Goal: Task Accomplishment & Management: Complete application form

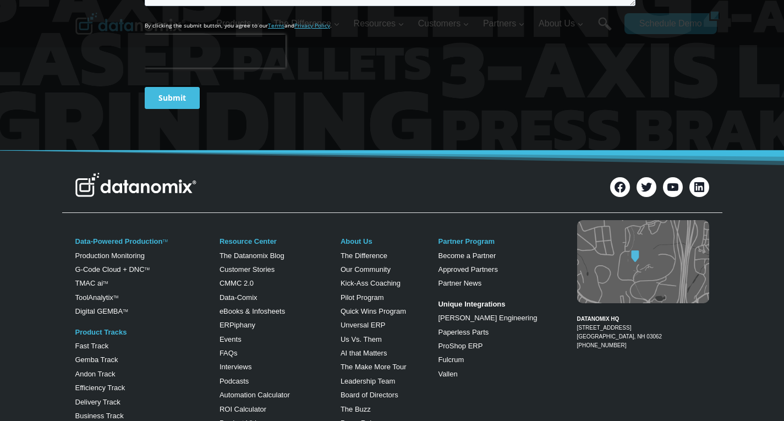
scroll to position [4345, 0]
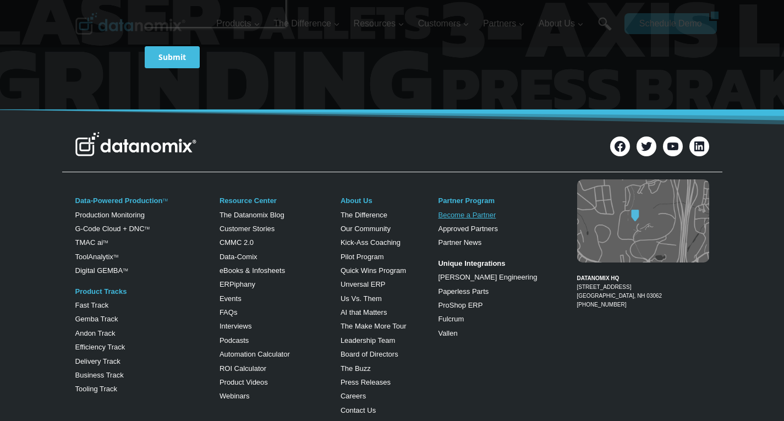
click at [482, 211] on link "Become a Partner" at bounding box center [467, 215] width 58 height 8
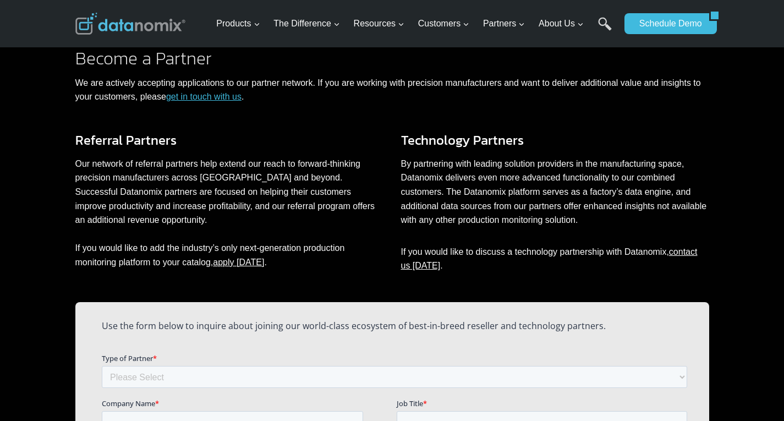
scroll to position [705, 0]
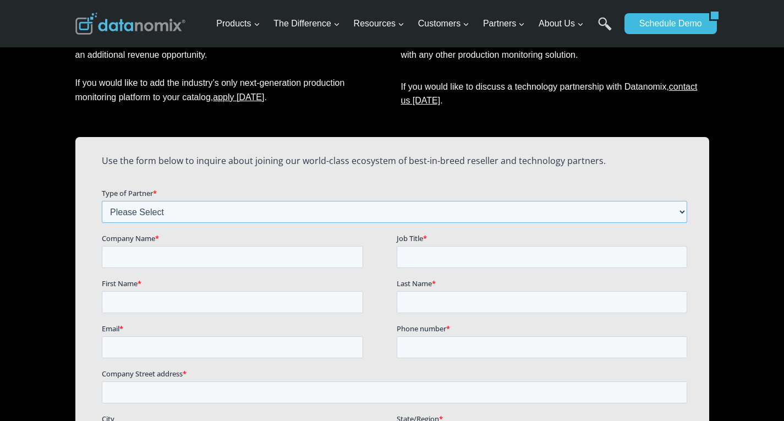
click at [328, 217] on select "Please Select Technology Partner Referral Partner" at bounding box center [393, 211] width 585 height 22
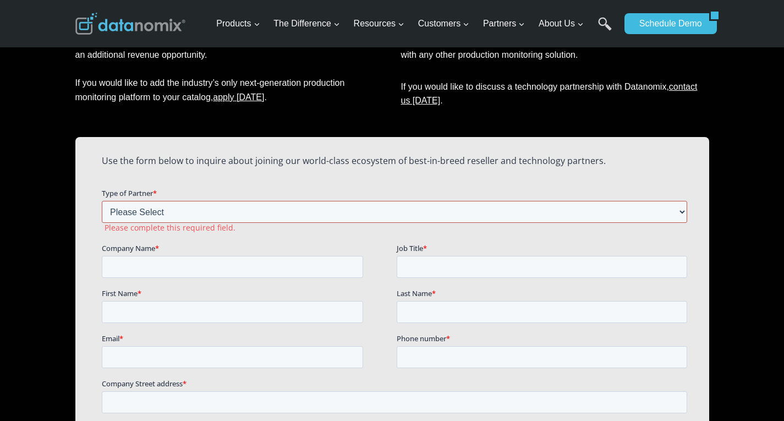
click at [432, 211] on select "Please Select Technology Partner Referral Partner" at bounding box center [393, 211] width 585 height 22
select select "Technology Partner"
click at [101, 200] on select "Please Select Technology Partner Referral Partner" at bounding box center [393, 211] width 585 height 22
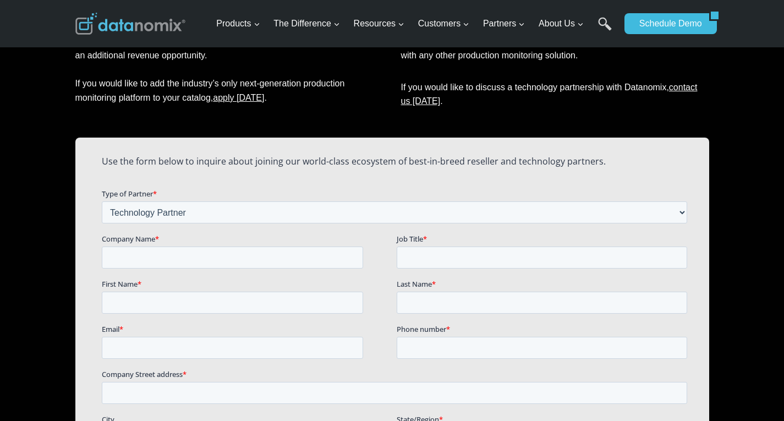
scroll to position [760, 0]
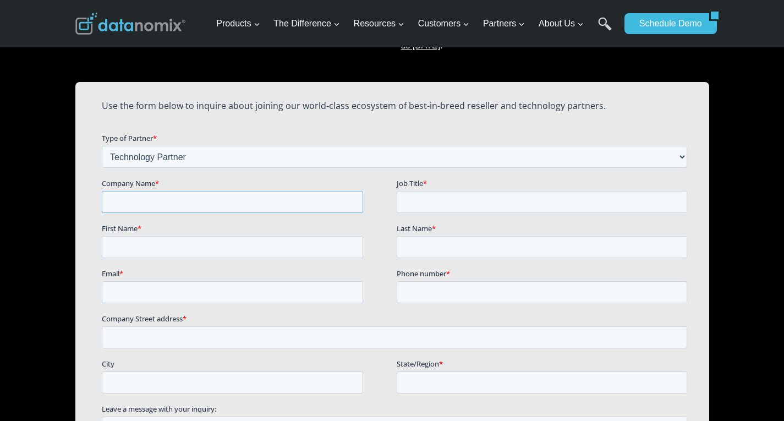
click at [295, 205] on input "Company Name *" at bounding box center [231, 201] width 261 height 22
type input "Vlegel Technology"
type input "Managing Director"
type input "Jorg"
type input "Hendrikx"
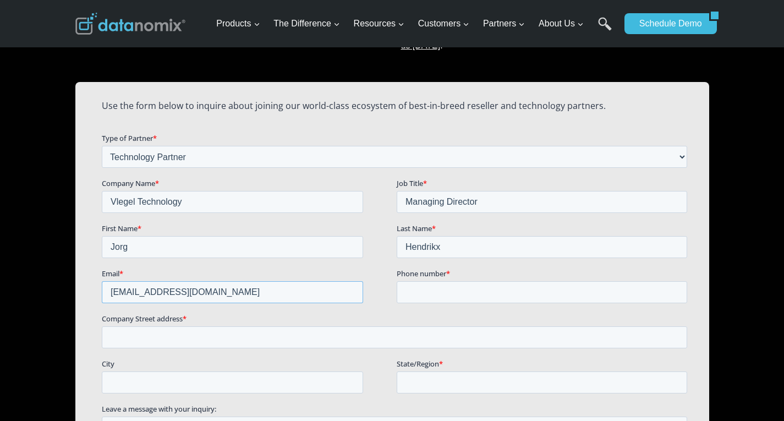
type input "jorg@vlegel.technology"
type input "0032472422722"
type input "André Dumontlaan 31"
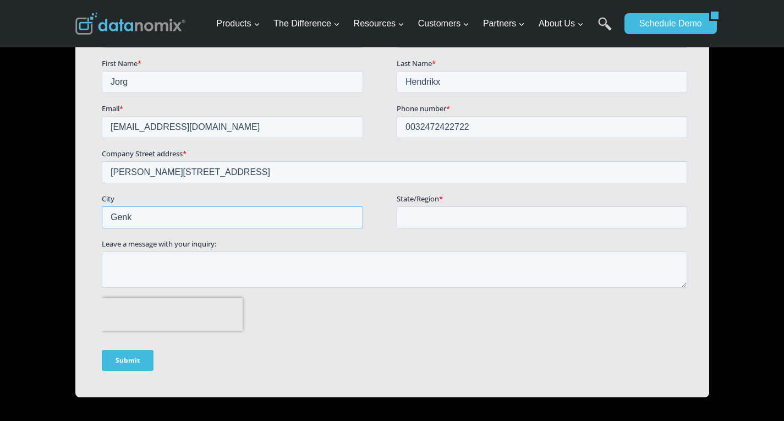
type input "Genk"
type input "Limburg"
click at [160, 259] on textarea "We have CNC shops as clients" at bounding box center [393, 269] width 585 height 36
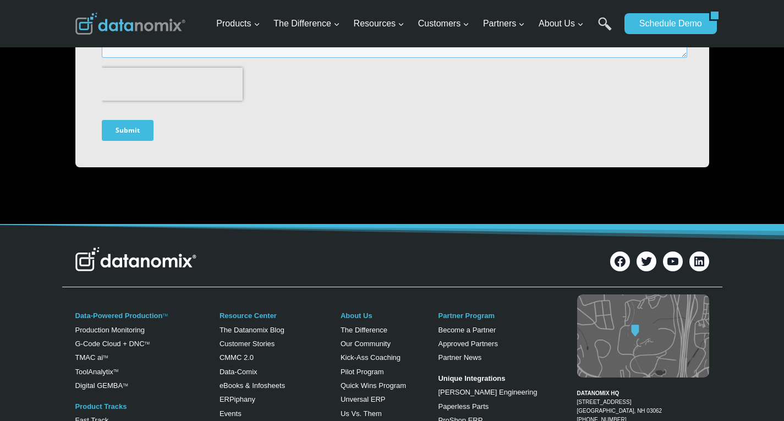
scroll to position [1100, 0]
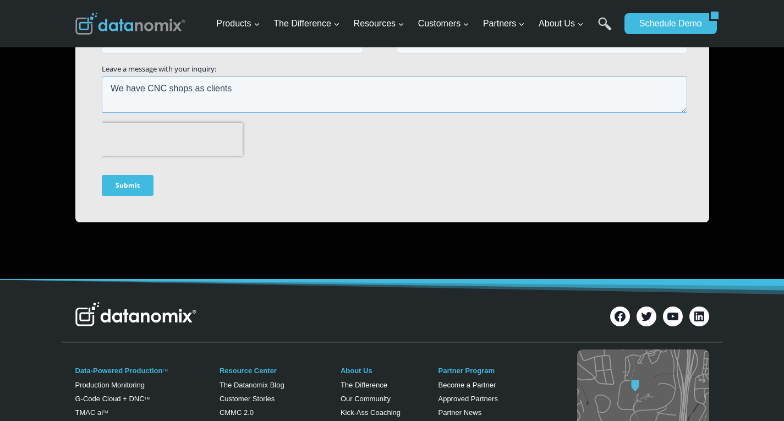
click at [141, 94] on textarea "We have CNC shops as clients" at bounding box center [393, 94] width 585 height 36
click at [112, 87] on textarea "We have CNC shops as clients" at bounding box center [393, 94] width 585 height 36
click at [455, 82] on textarea "As an integration and industrial software partner, we have CNC shops as clients" at bounding box center [393, 94] width 585 height 36
click at [154, 85] on textarea "As an integration and industrial software partner, we have CNC shops as clients." at bounding box center [393, 94] width 585 height 36
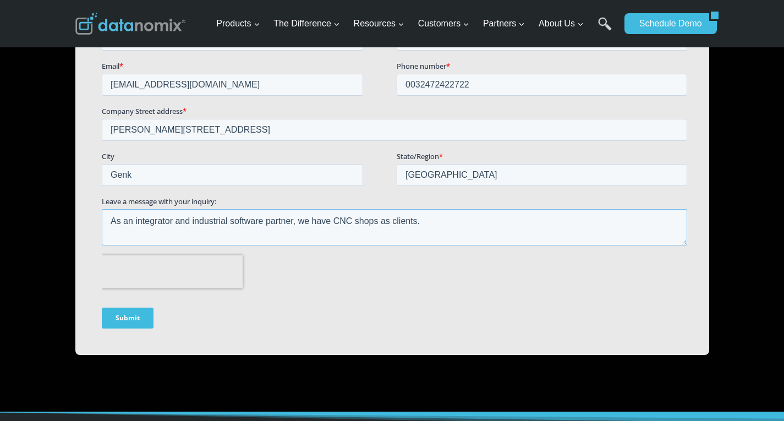
scroll to position [935, 0]
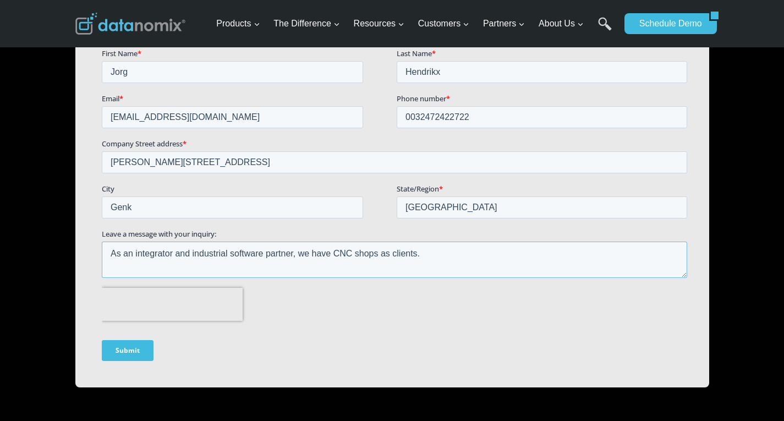
type textarea "As an integrator and industrial software partner, we have CNC shops as clients."
drag, startPoint x: 129, startPoint y: 346, endPoint x: 136, endPoint y: 343, distance: 7.9
click at [129, 346] on input "Submit" at bounding box center [127, 350] width 52 height 21
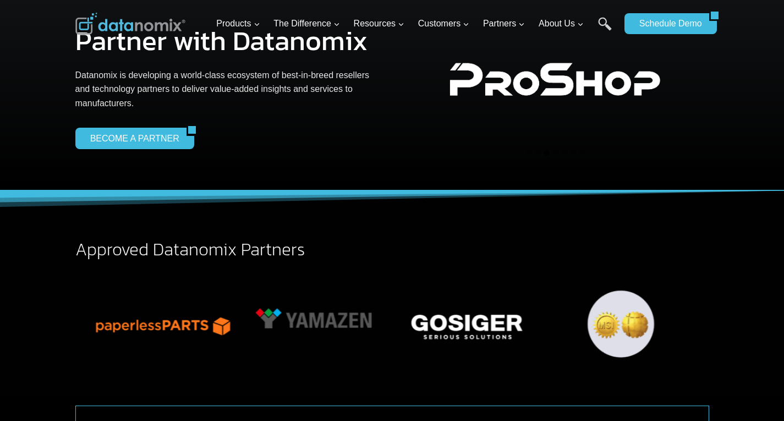
scroll to position [0, 0]
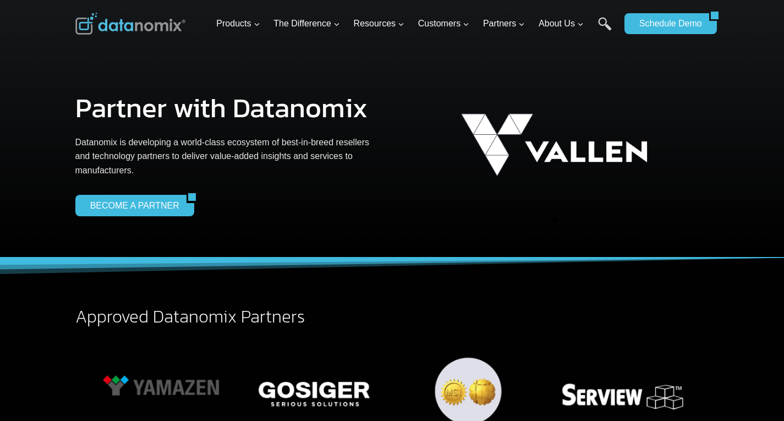
click at [161, 34] on img at bounding box center [130, 24] width 110 height 22
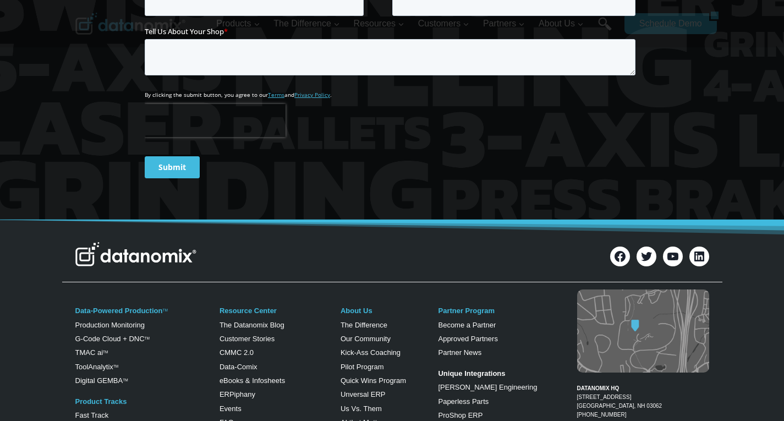
scroll to position [4495, 0]
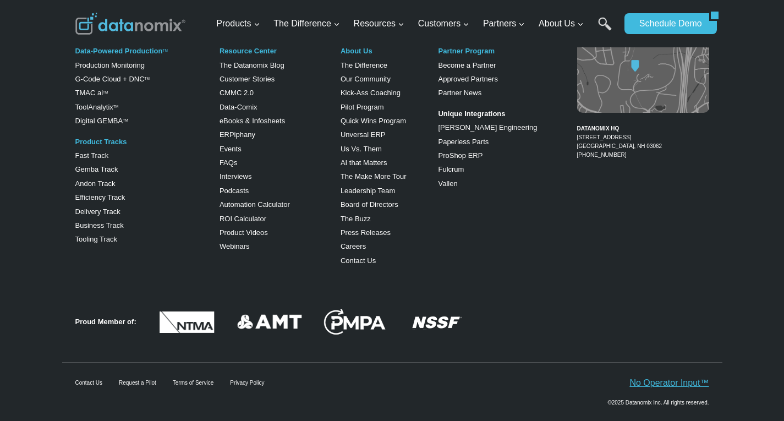
click at [693, 378] on link "No Operator Input™" at bounding box center [668, 382] width 79 height 9
